Goal: Information Seeking & Learning: Learn about a topic

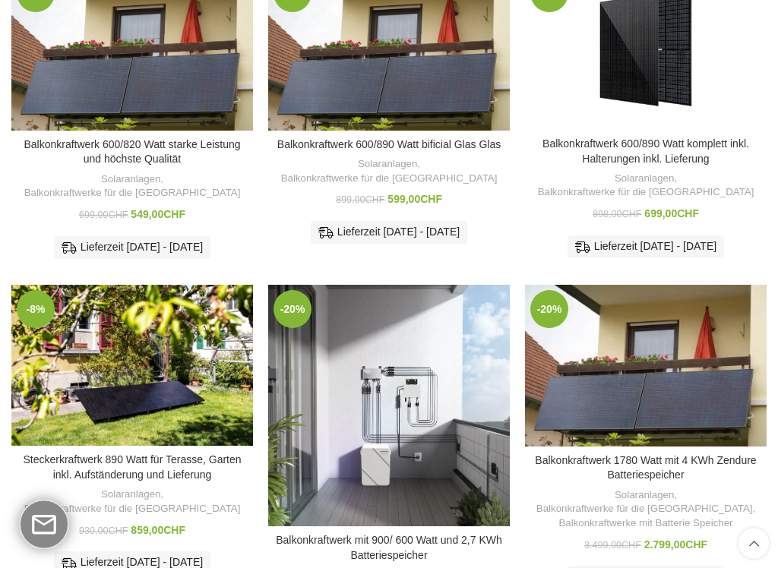
scroll to position [558, 0]
click at [166, 454] on link "Steckerkraftwerk 890 Watt für Terasse, Garten inkl. Aufständerung und Lieferung" at bounding box center [132, 467] width 218 height 27
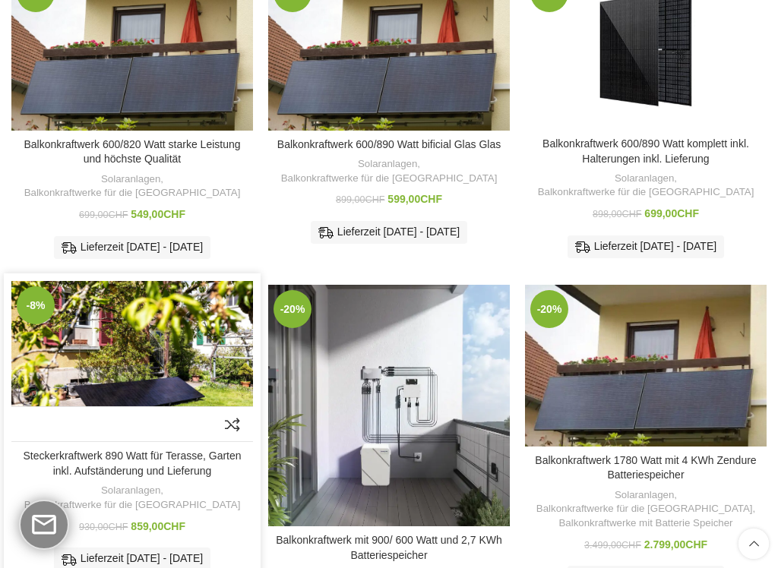
click at [146, 335] on img "Steckerkraftwerk 890 Watt für Terasse, Garten inkl. Aufständerung und Lieferung" at bounding box center [132, 361] width 242 height 161
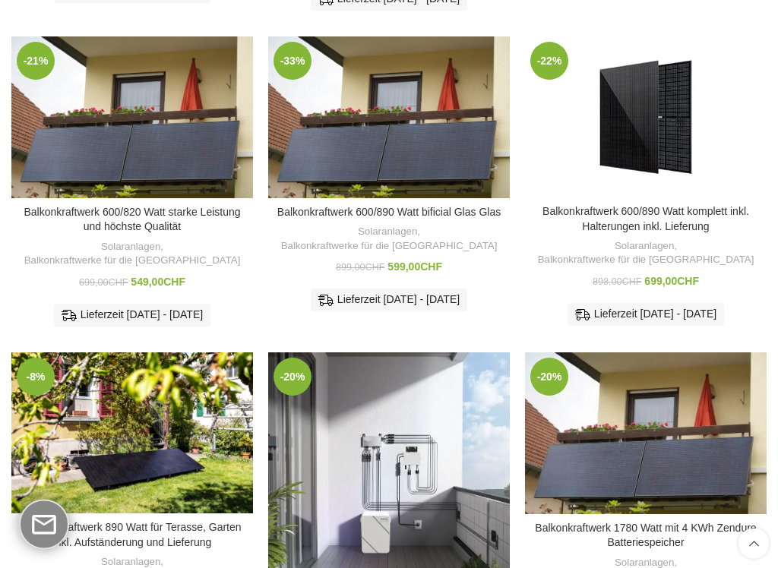
scroll to position [491, 0]
click at [261, 422] on div "-23% Zum Vergleich hinzufügen Balkonkraftwerk 600/445 Watt für den kleinen Balk…" at bounding box center [388, 234] width 755 height 1027
click at [198, 428] on img "Steckerkraftwerk 890 Watt für Terasse, Garten inkl. Aufständerung und Lieferung" at bounding box center [132, 432] width 242 height 161
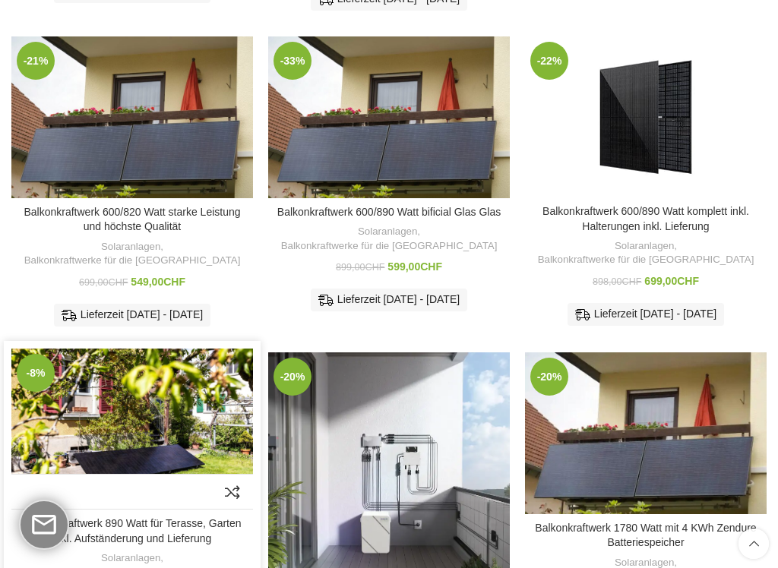
click at [145, 409] on img "Steckerkraftwerk 890 Watt für Terasse, Garten inkl. Aufständerung und Lieferung" at bounding box center [132, 429] width 242 height 161
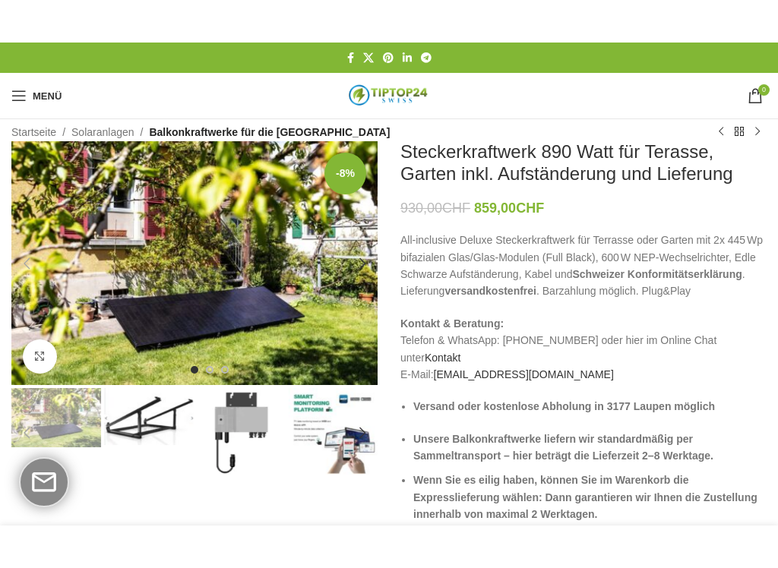
scroll to position [7, 0]
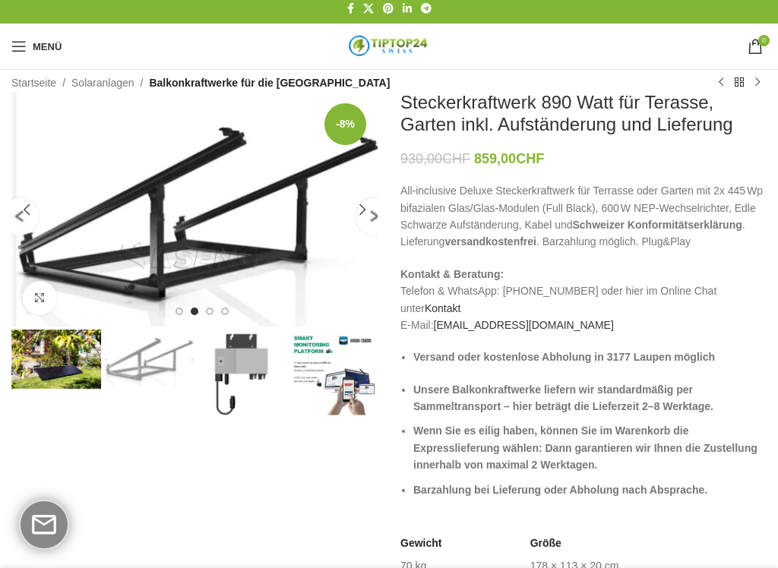
click at [152, 382] on img "2 / 7" at bounding box center [149, 358] width 90 height 57
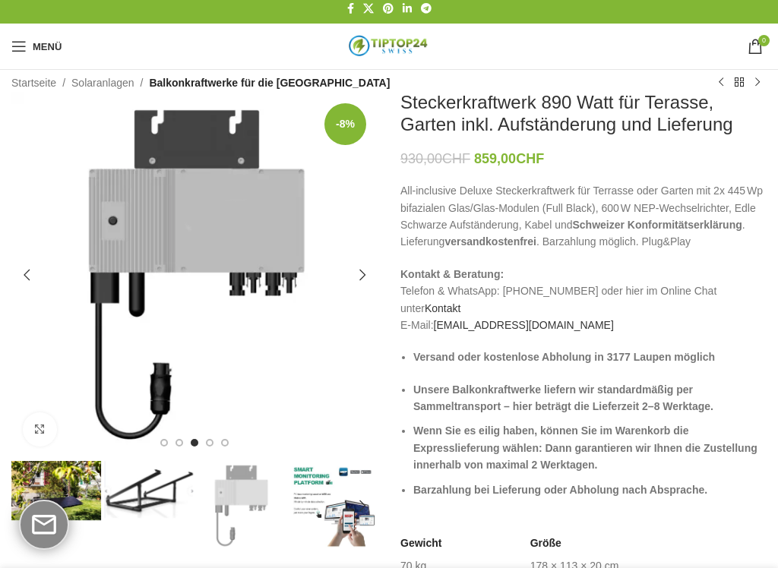
click at [244, 461] on img "3 / 7" at bounding box center [241, 506] width 90 height 90
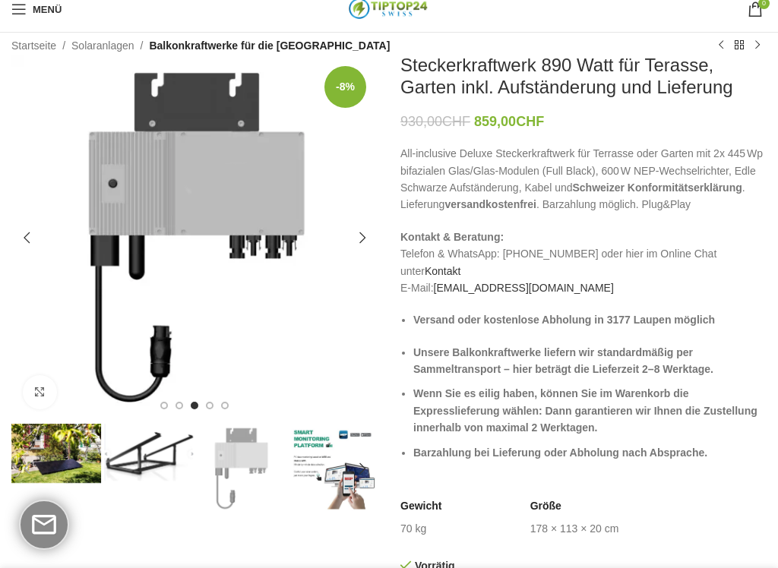
scroll to position [50, 0]
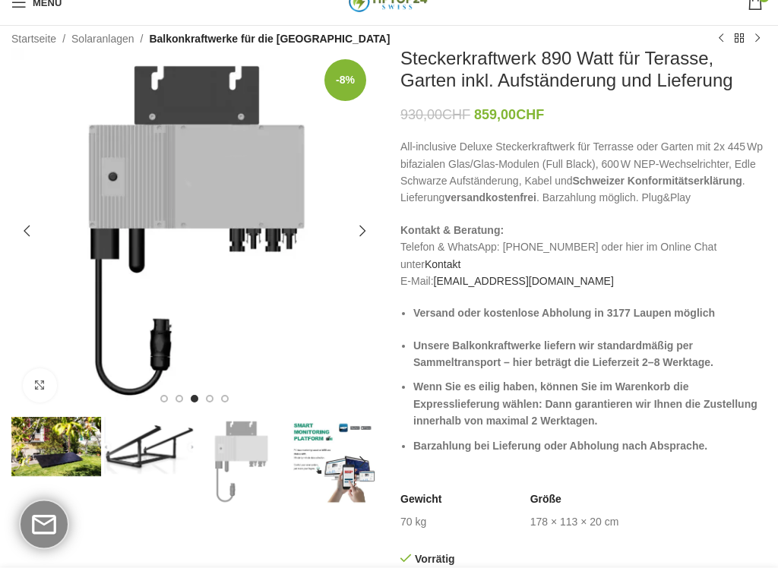
click at [364, 235] on div "Next slide" at bounding box center [362, 232] width 30 height 30
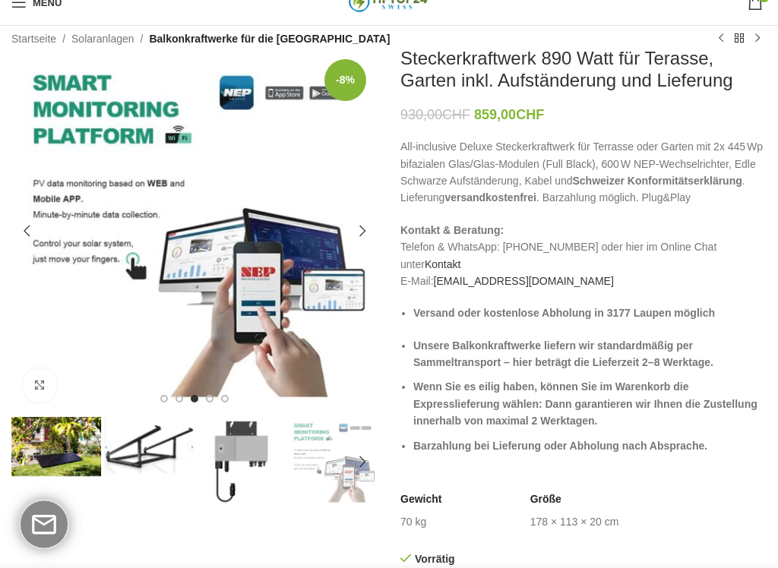
scroll to position [51, 0]
click at [367, 236] on div "Next slide" at bounding box center [362, 231] width 30 height 30
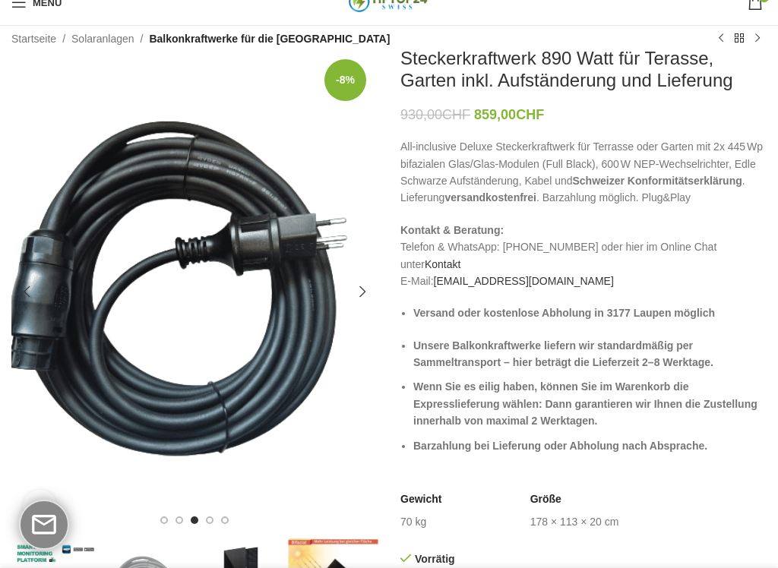
click at [358, 291] on div "Next slide" at bounding box center [362, 292] width 30 height 30
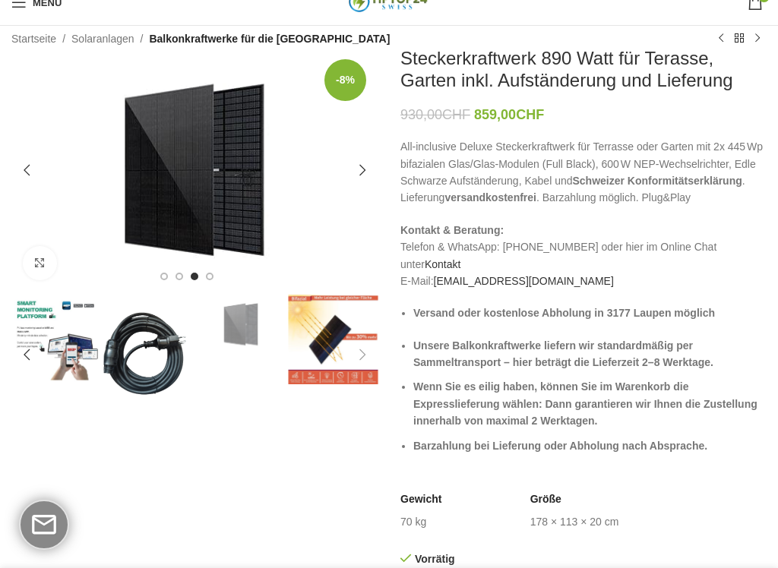
click at [364, 179] on div "Next slide" at bounding box center [362, 170] width 30 height 30
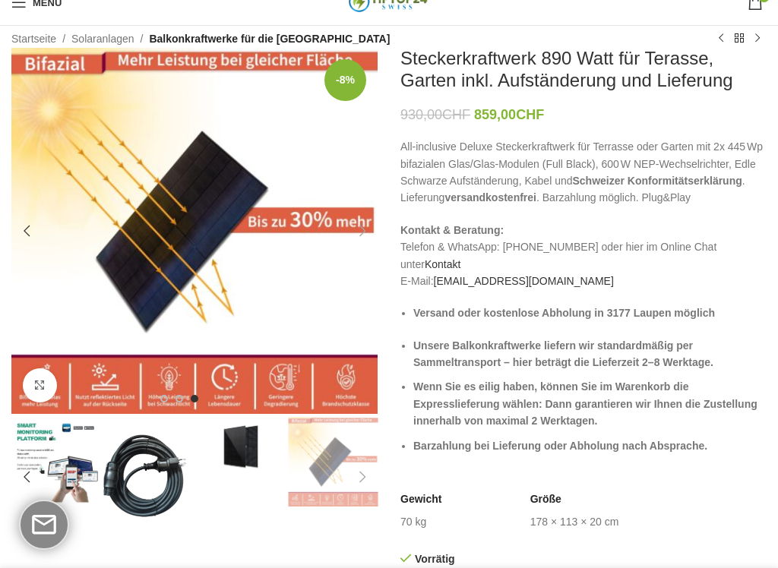
click at [334, 295] on img "7 / 7" at bounding box center [194, 231] width 366 height 366
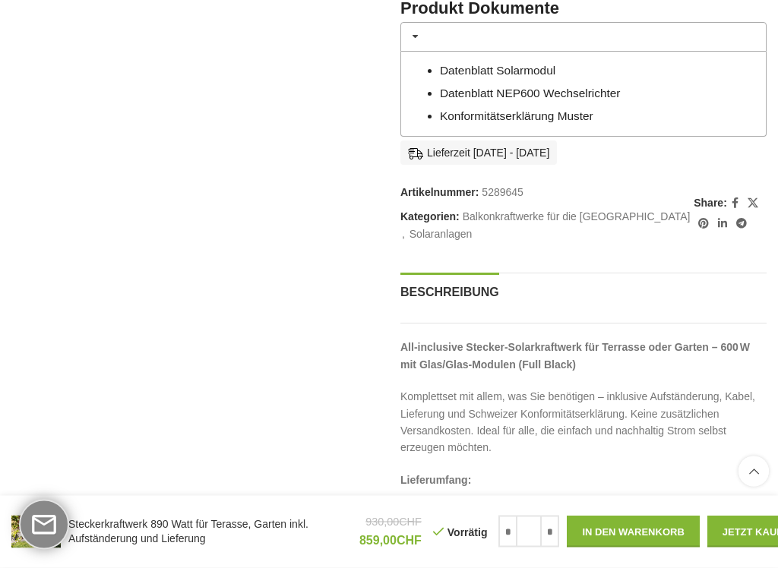
scroll to position [836, 0]
click at [593, 109] on link "Konformitätserklärung Muster" at bounding box center [516, 115] width 153 height 13
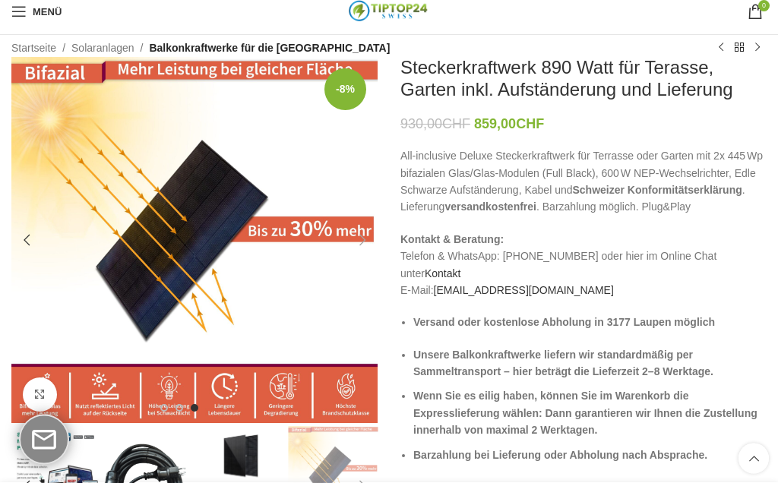
scroll to position [0, 0]
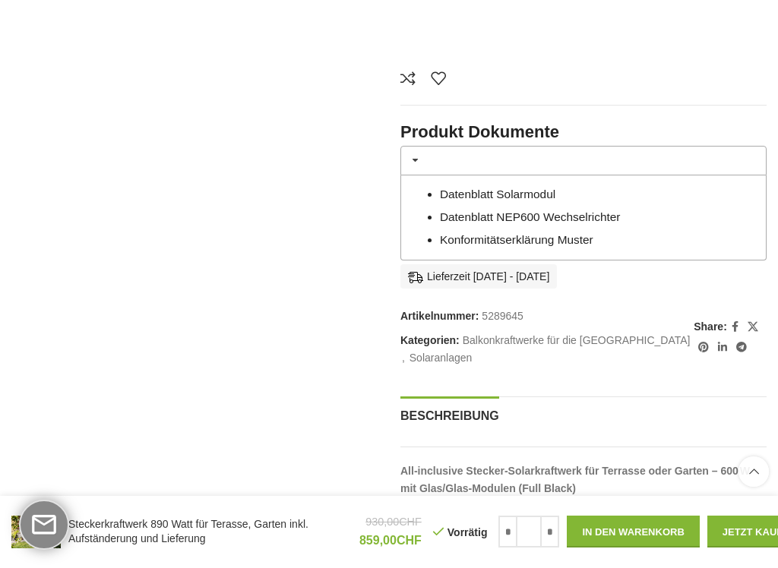
scroll to position [713, 0]
click at [555, 187] on link "Datenblatt Solarmodul" at bounding box center [497, 193] width 115 height 13
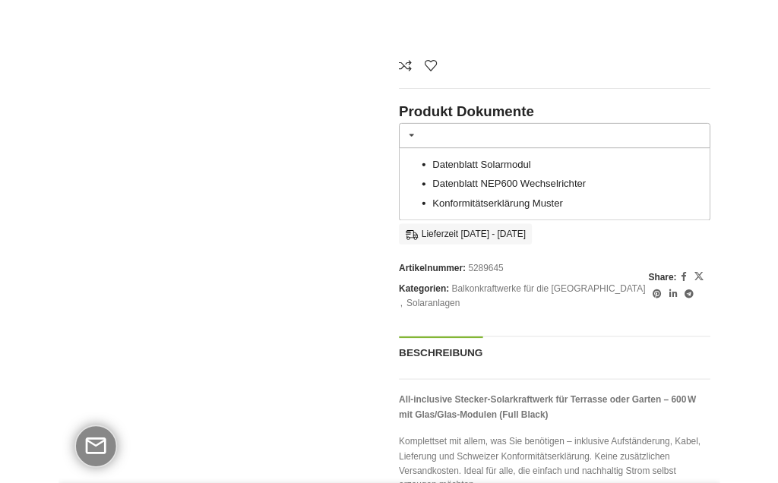
scroll to position [755, 0]
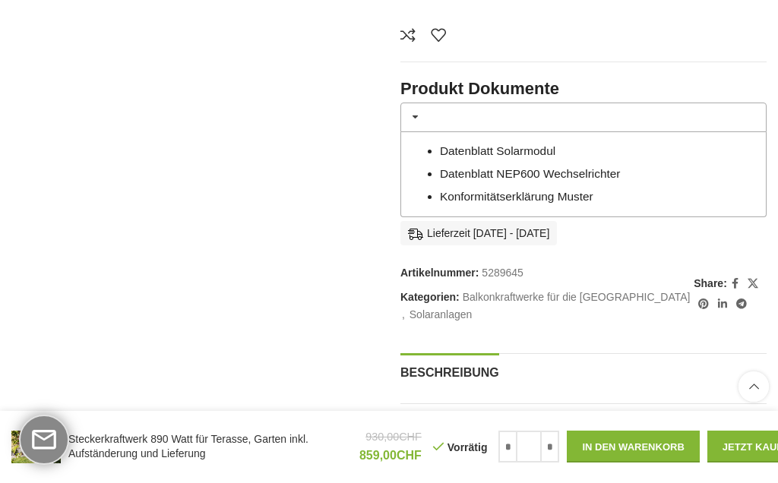
click at [464, 169] on link "Datenblatt NEP600 Wechselrichter" at bounding box center [530, 173] width 181 height 13
